Goal: Information Seeking & Learning: Learn about a topic

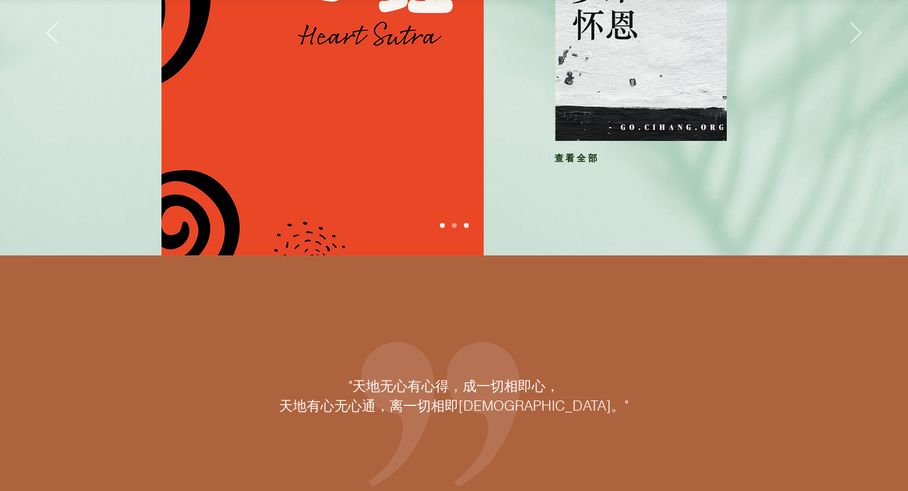
scroll to position [120, 0]
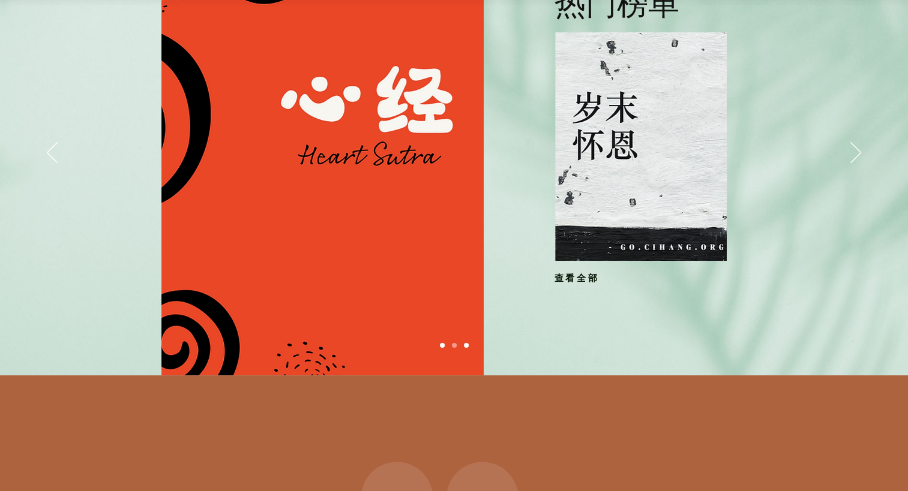
click at [578, 279] on span "查看全部" at bounding box center [576, 278] width 45 height 11
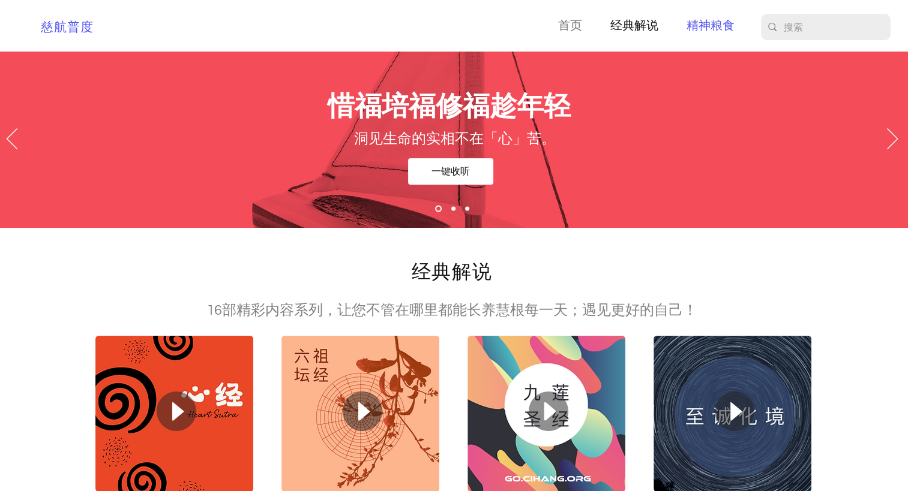
click at [694, 20] on p "精神粮食" at bounding box center [710, 26] width 60 height 19
click at [714, 22] on p "精神粮食" at bounding box center [710, 26] width 60 height 19
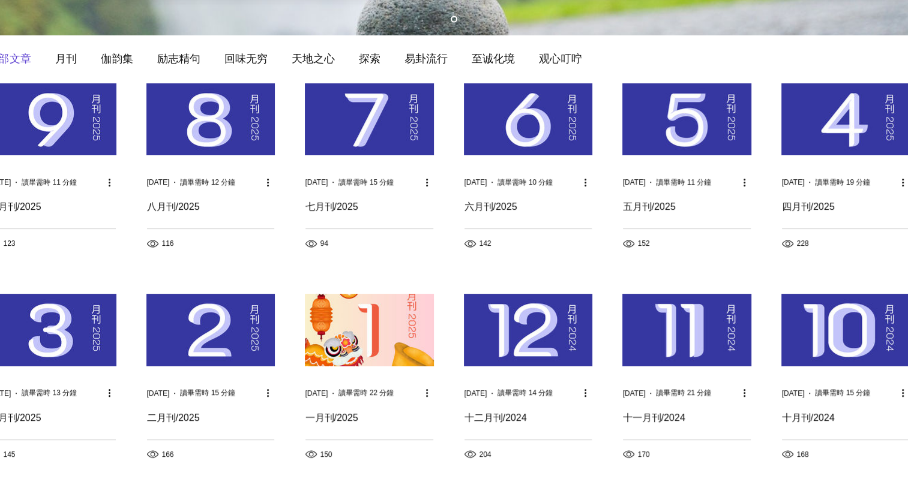
scroll to position [180, 0]
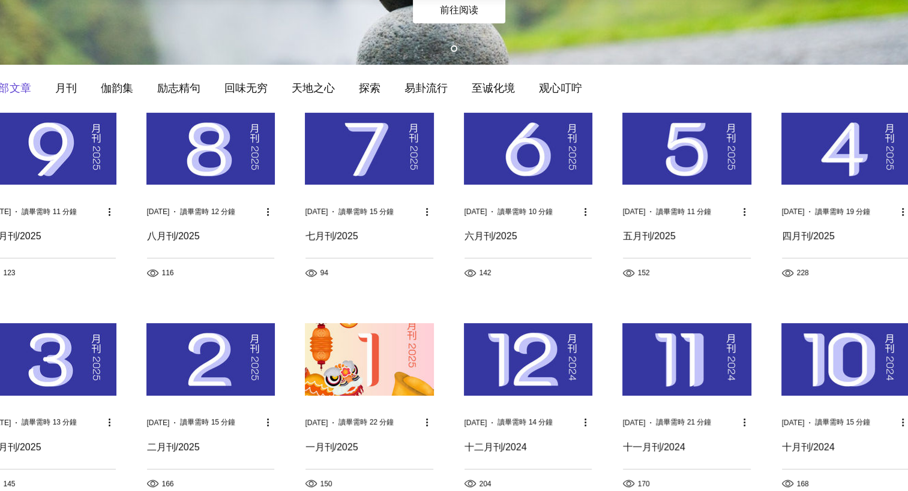
click at [355, 155] on img "部落格動態消息" at bounding box center [369, 149] width 129 height 72
click at [350, 233] on h2 "七月刊/2025" at bounding box center [369, 236] width 128 height 13
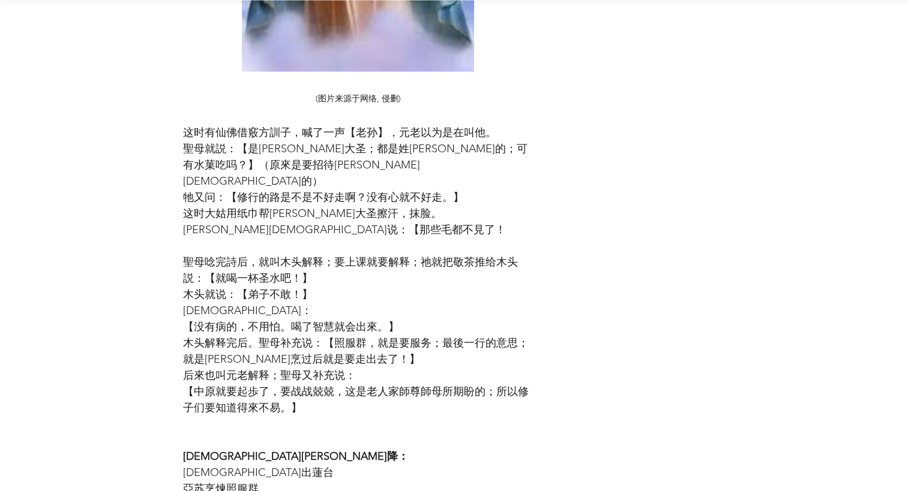
scroll to position [2220, 0]
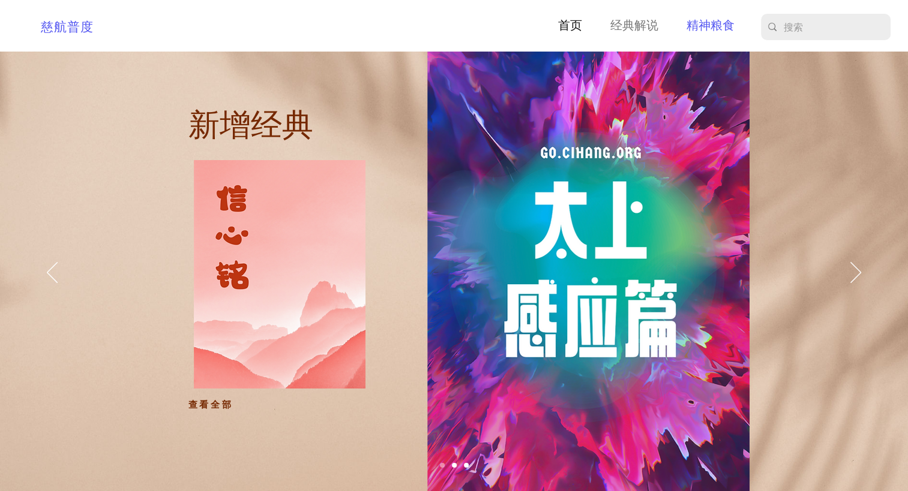
click at [722, 22] on p "精神粮食" at bounding box center [710, 26] width 60 height 19
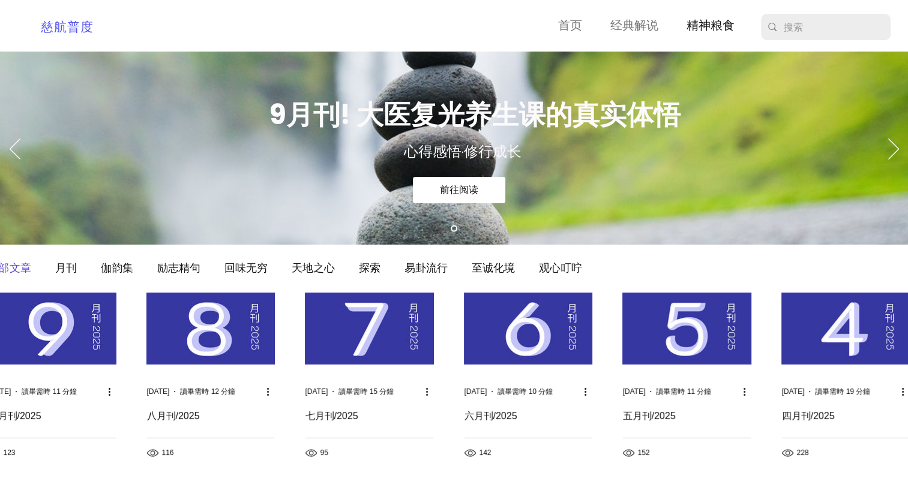
click at [185, 414] on h2 "八月刊/2025" at bounding box center [210, 416] width 127 height 13
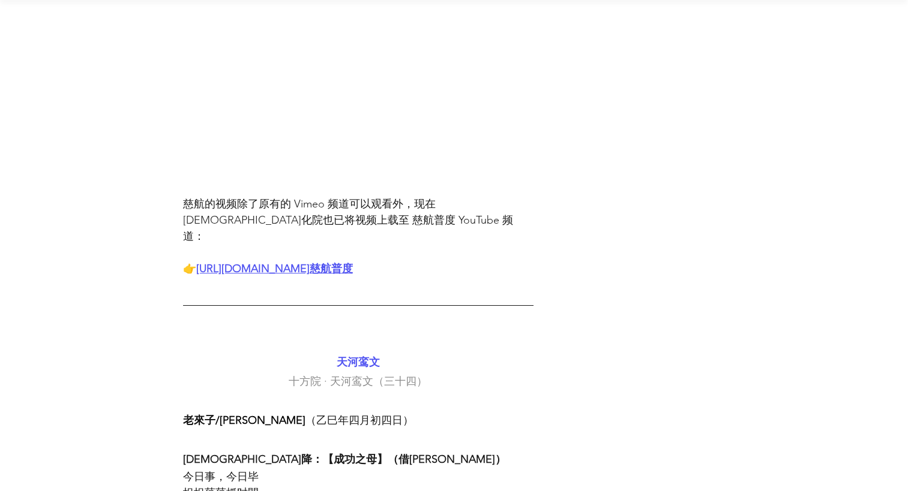
scroll to position [1320, 0]
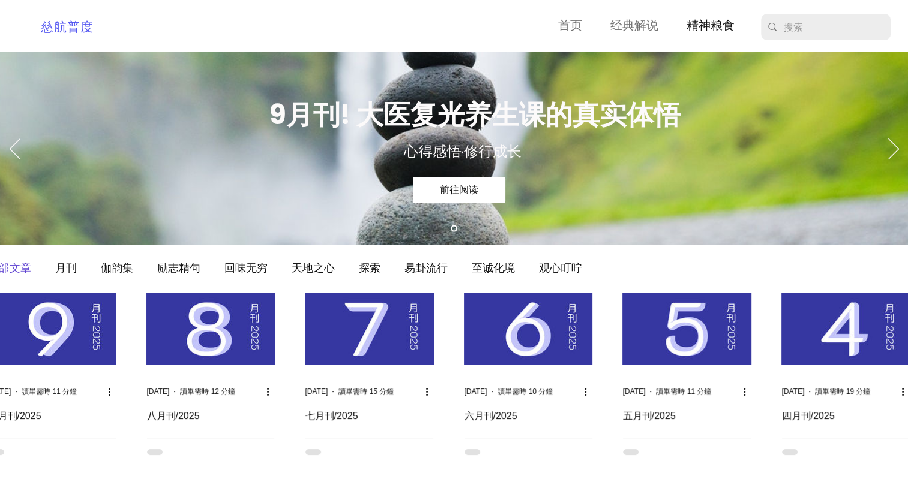
click at [494, 415] on h2 "六月刊/2025" at bounding box center [527, 416] width 127 height 13
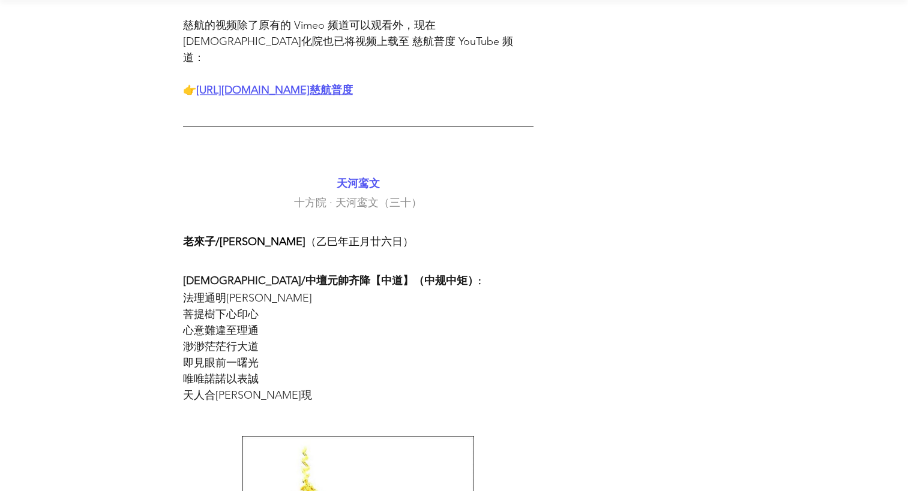
scroll to position [1320, 0]
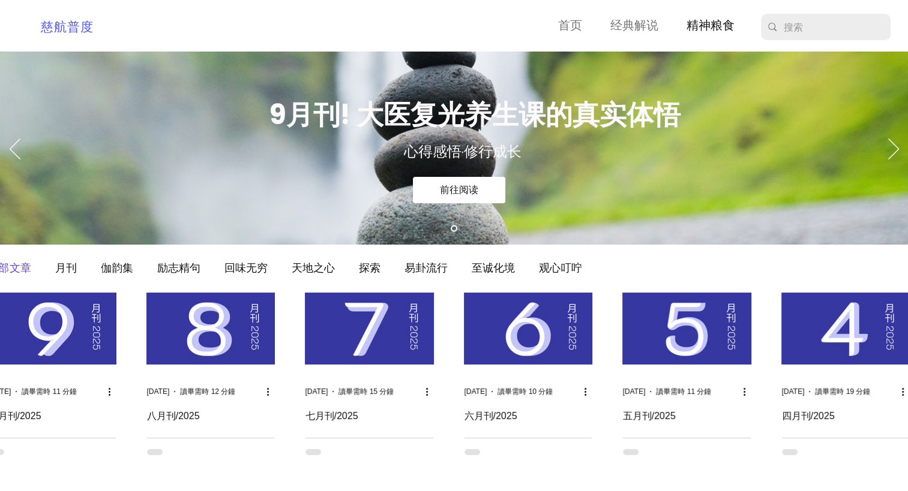
click at [662, 415] on h2 "五月刊/2025" at bounding box center [687, 416] width 128 height 13
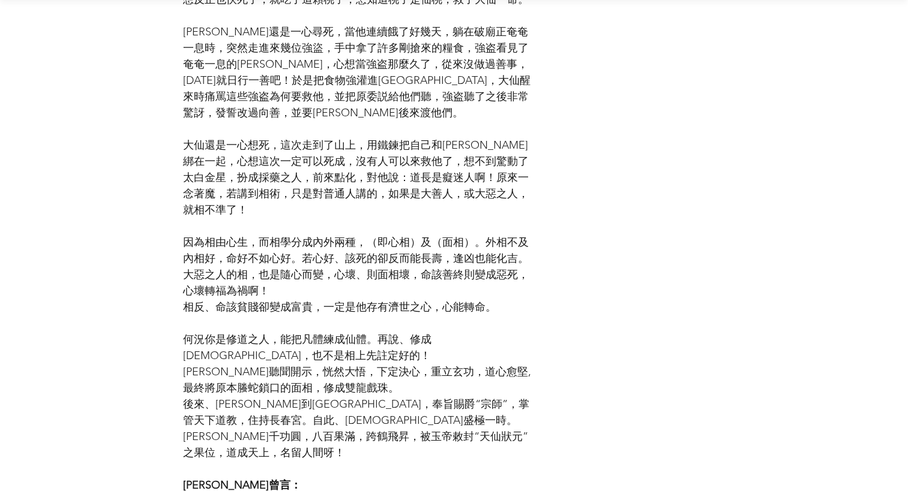
scroll to position [3060, 0]
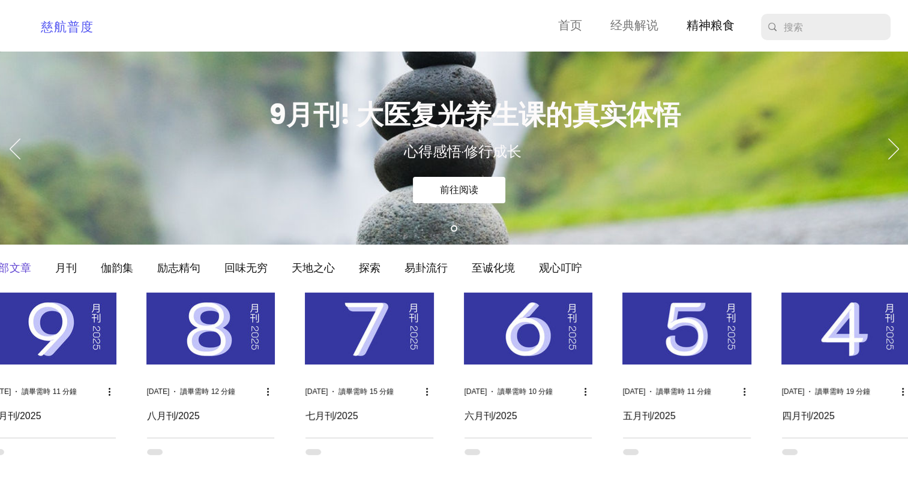
click at [185, 414] on h2 "八月刊/2025" at bounding box center [210, 416] width 127 height 13
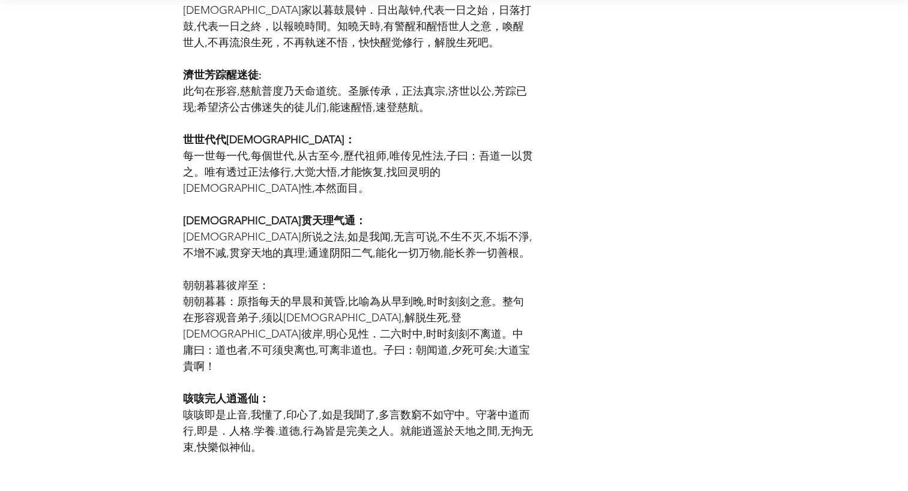
scroll to position [6419, 0]
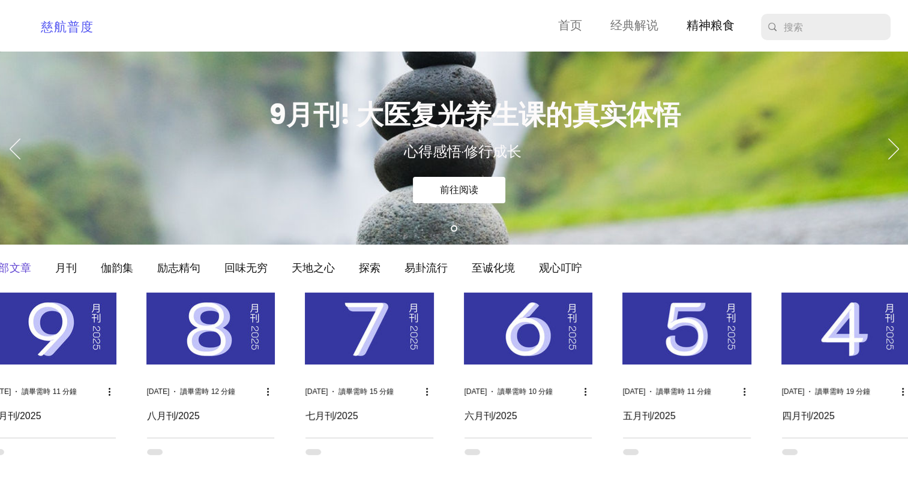
click at [32, 414] on h2 "九月刊/2025" at bounding box center [52, 416] width 127 height 13
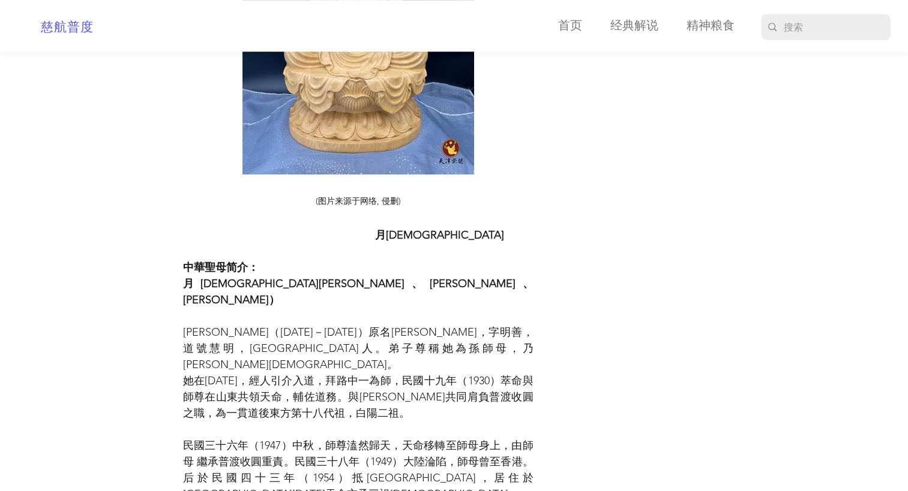
scroll to position [5219, 0]
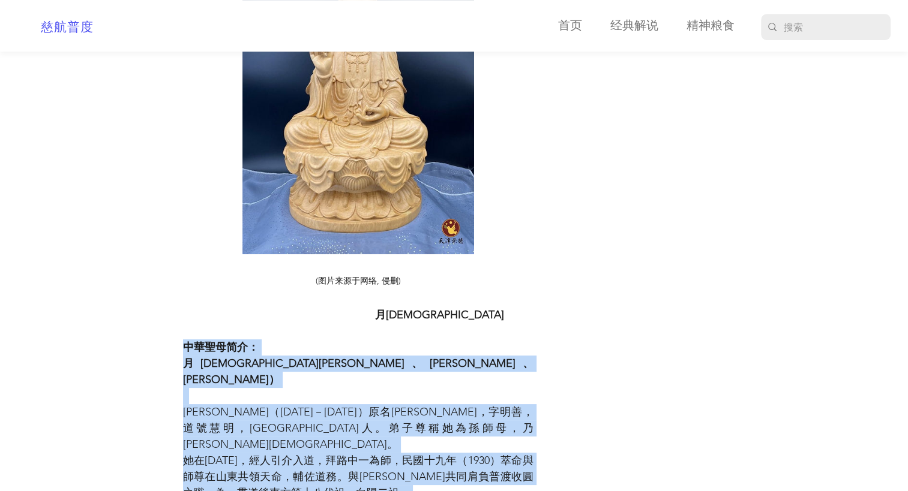
drag, startPoint x: 185, startPoint y: 153, endPoint x: 456, endPoint y: 397, distance: 364.9
drag, startPoint x: 456, startPoint y: 397, endPoint x: 361, endPoint y: 320, distance: 122.0
copy div "中華聖母简介： [PERSON_NAME][DEMOGRAPHIC_DATA]、[PERSON_NAME]、[PERSON_NAME]） [PERSON_NA…"
